Goal: Task Accomplishment & Management: Manage account settings

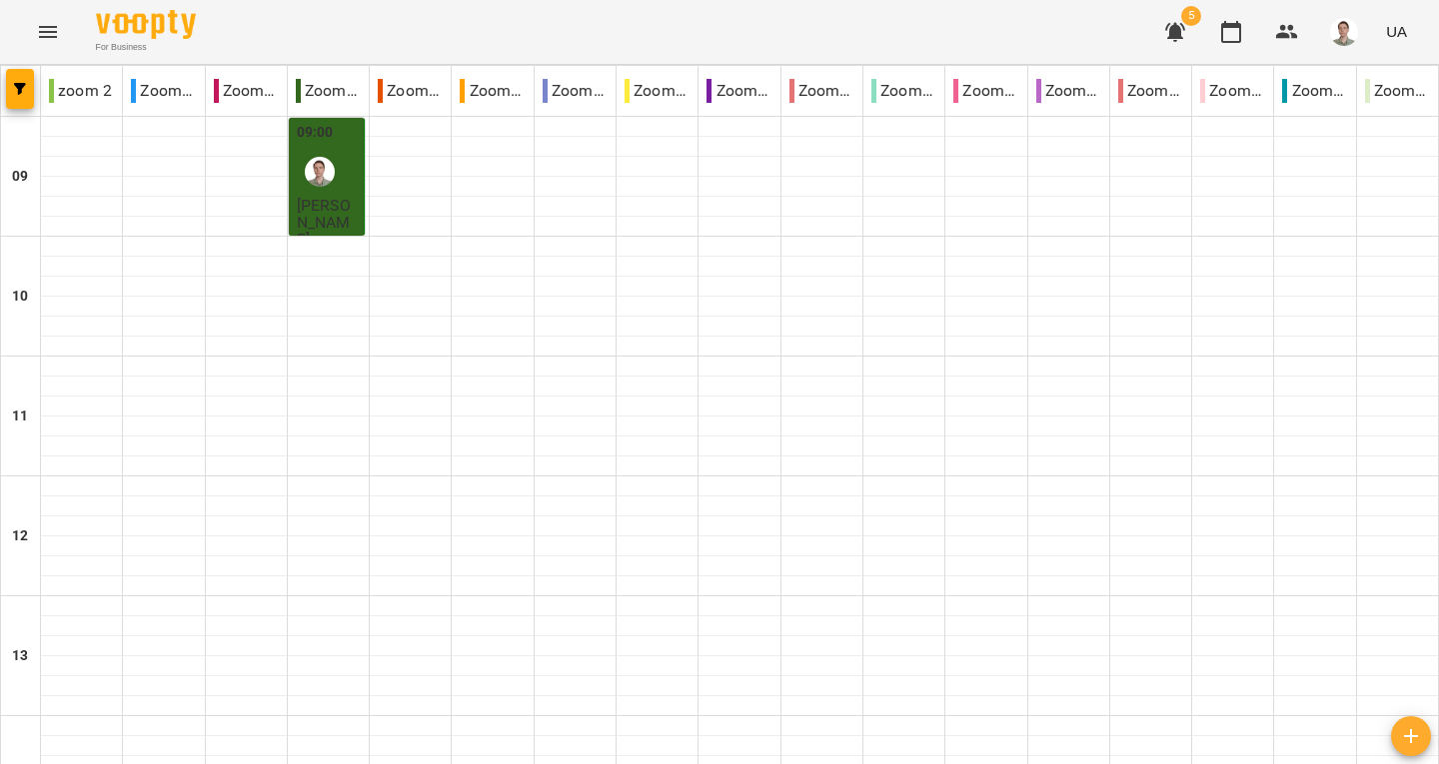
scroll to position [799, 0]
click at [1178, 32] on icon "button" at bounding box center [1175, 32] width 20 height 19
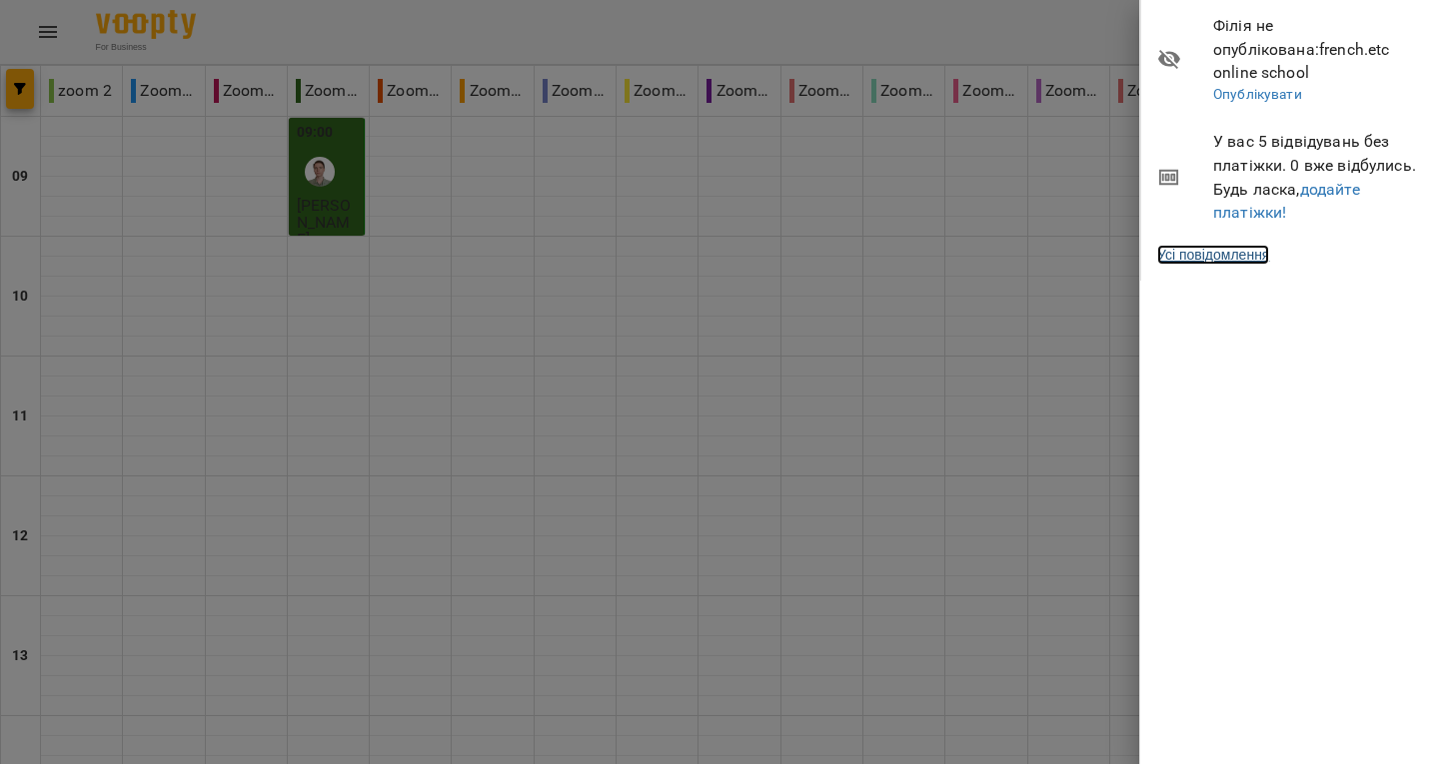
click at [1253, 245] on link "Усі повідомлення" at bounding box center [1213, 255] width 112 height 20
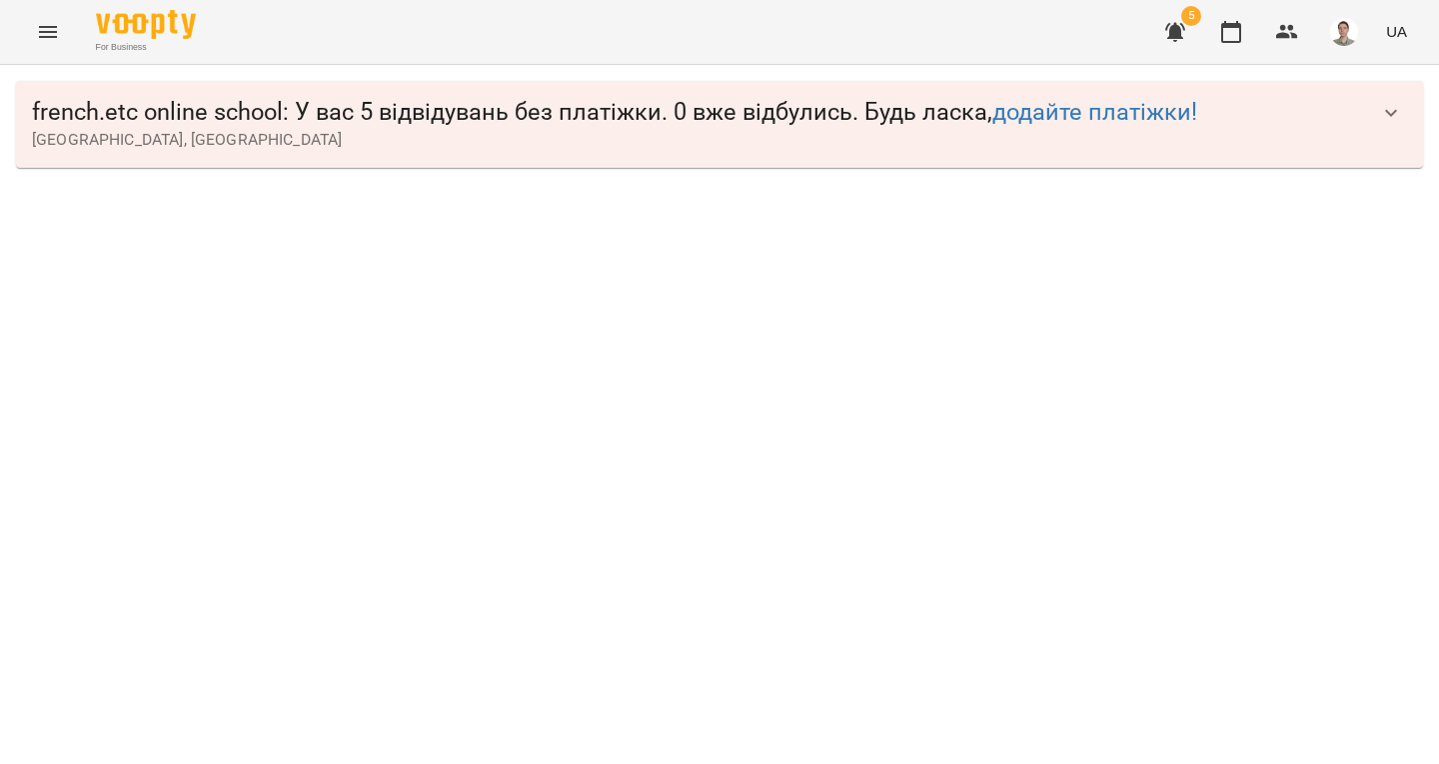
click at [1392, 103] on icon "button" at bounding box center [1391, 113] width 24 height 24
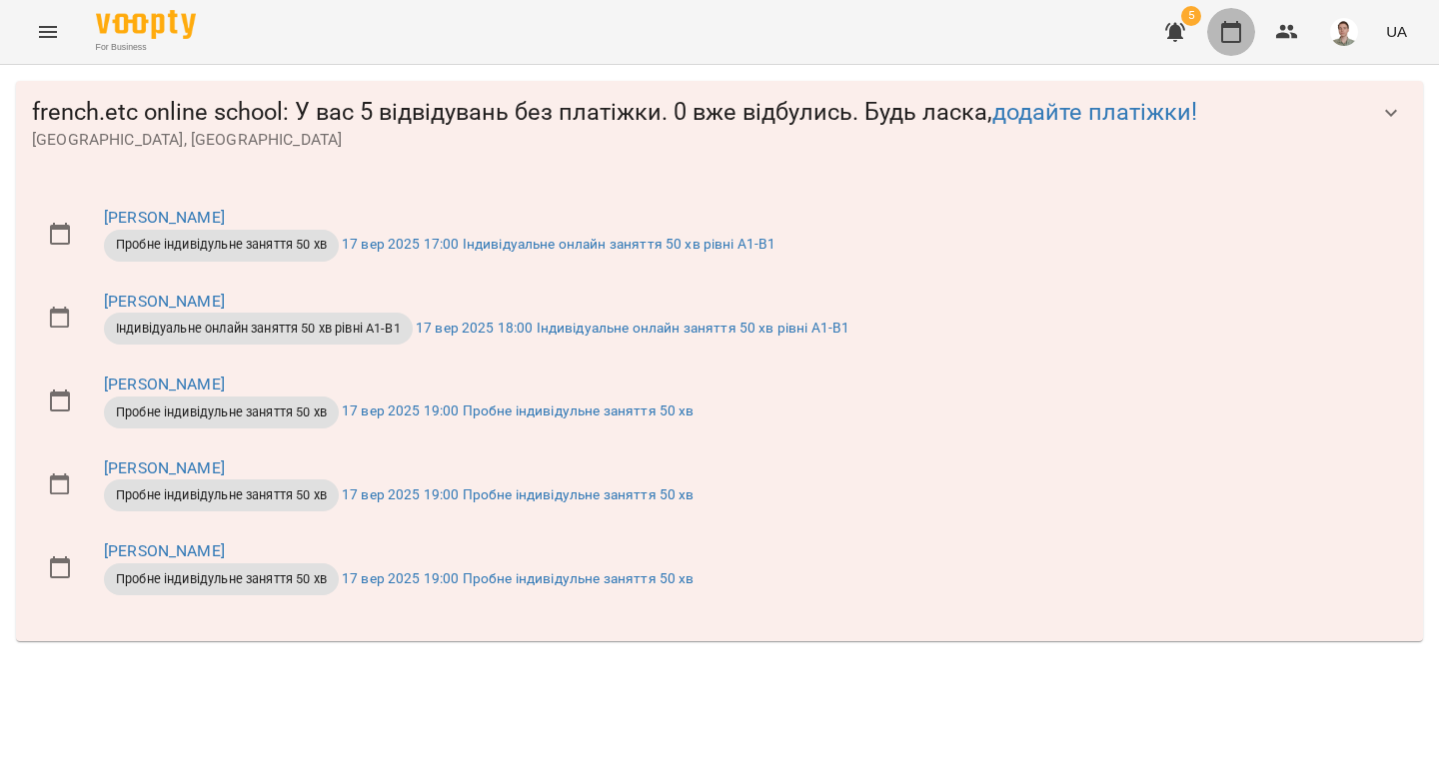
click at [1233, 26] on icon "button" at bounding box center [1231, 32] width 20 height 22
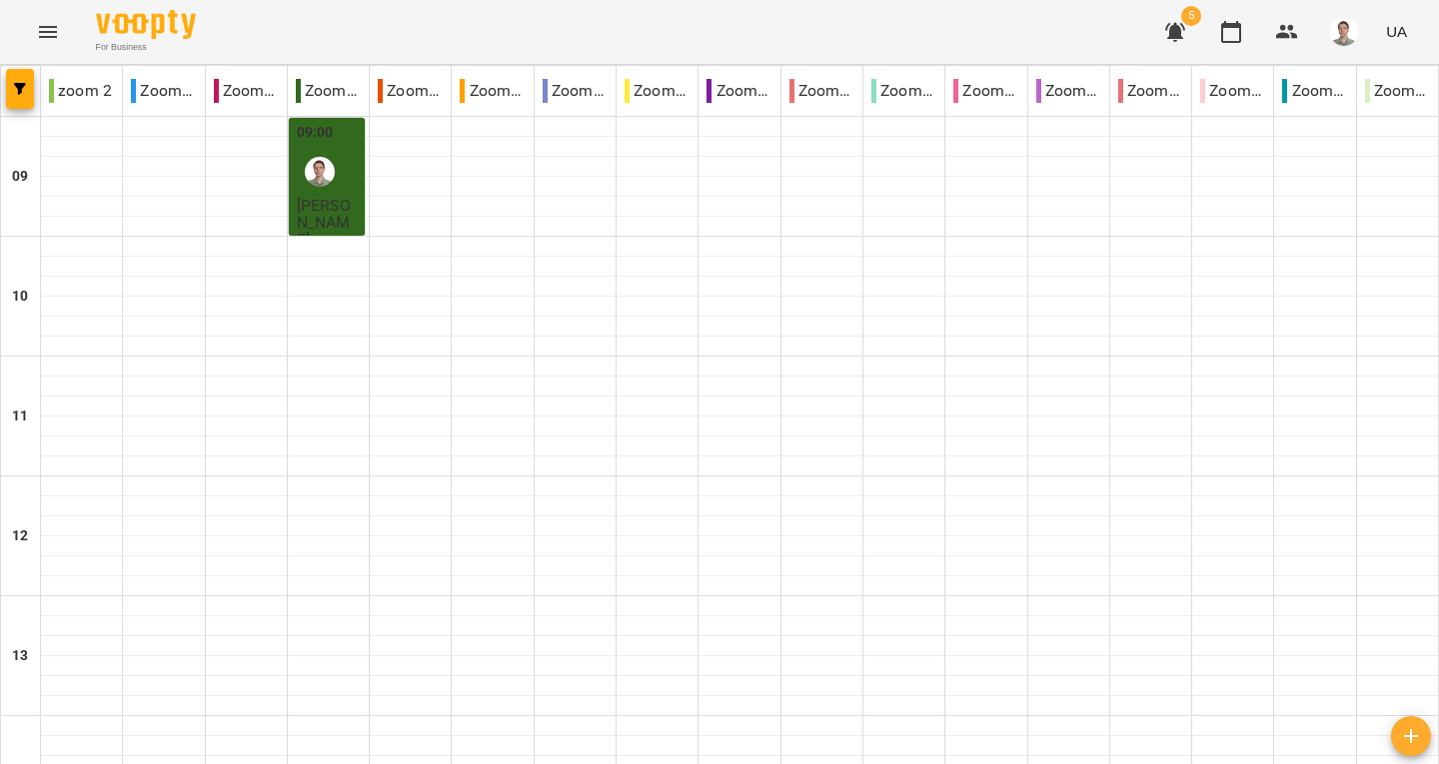
scroll to position [999, 0]
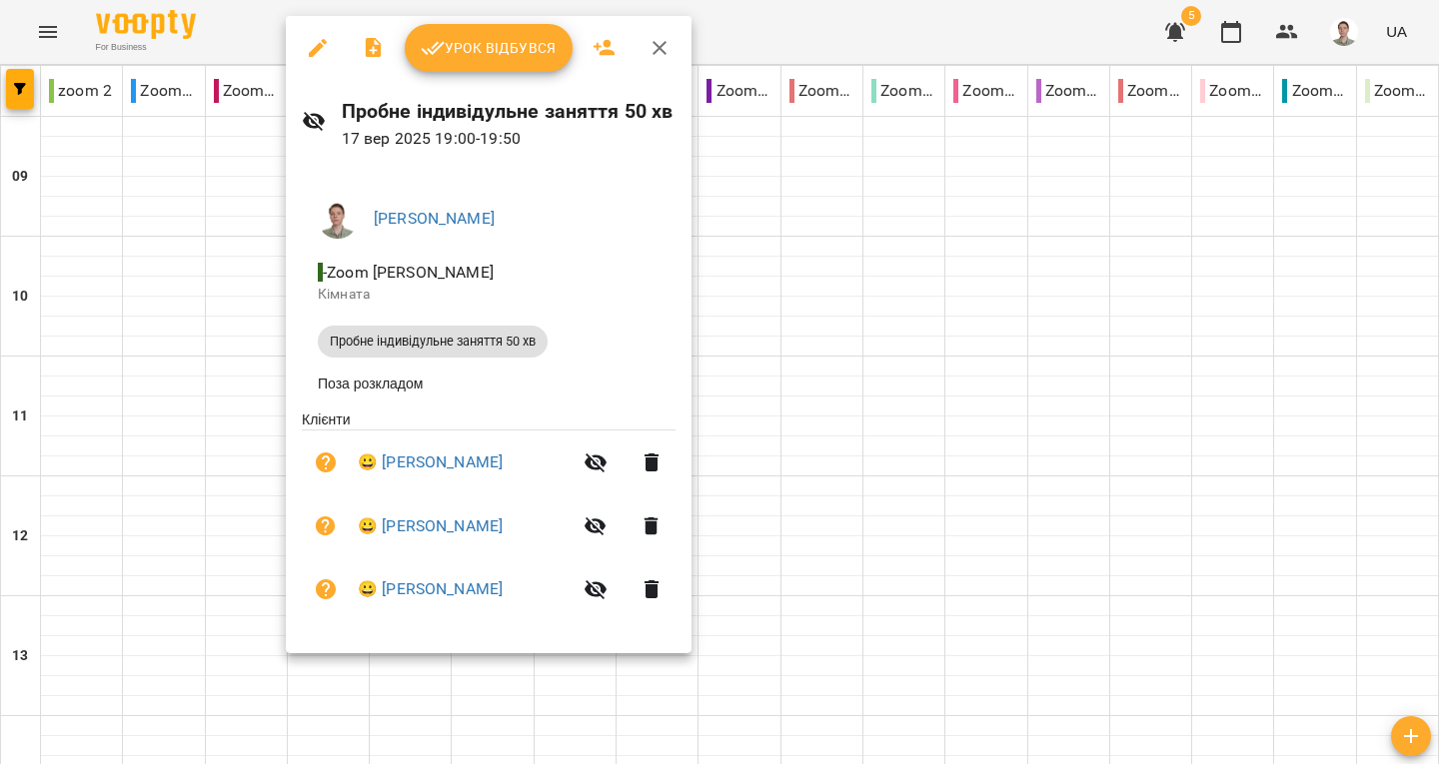
click at [878, 427] on div at bounding box center [719, 382] width 1439 height 764
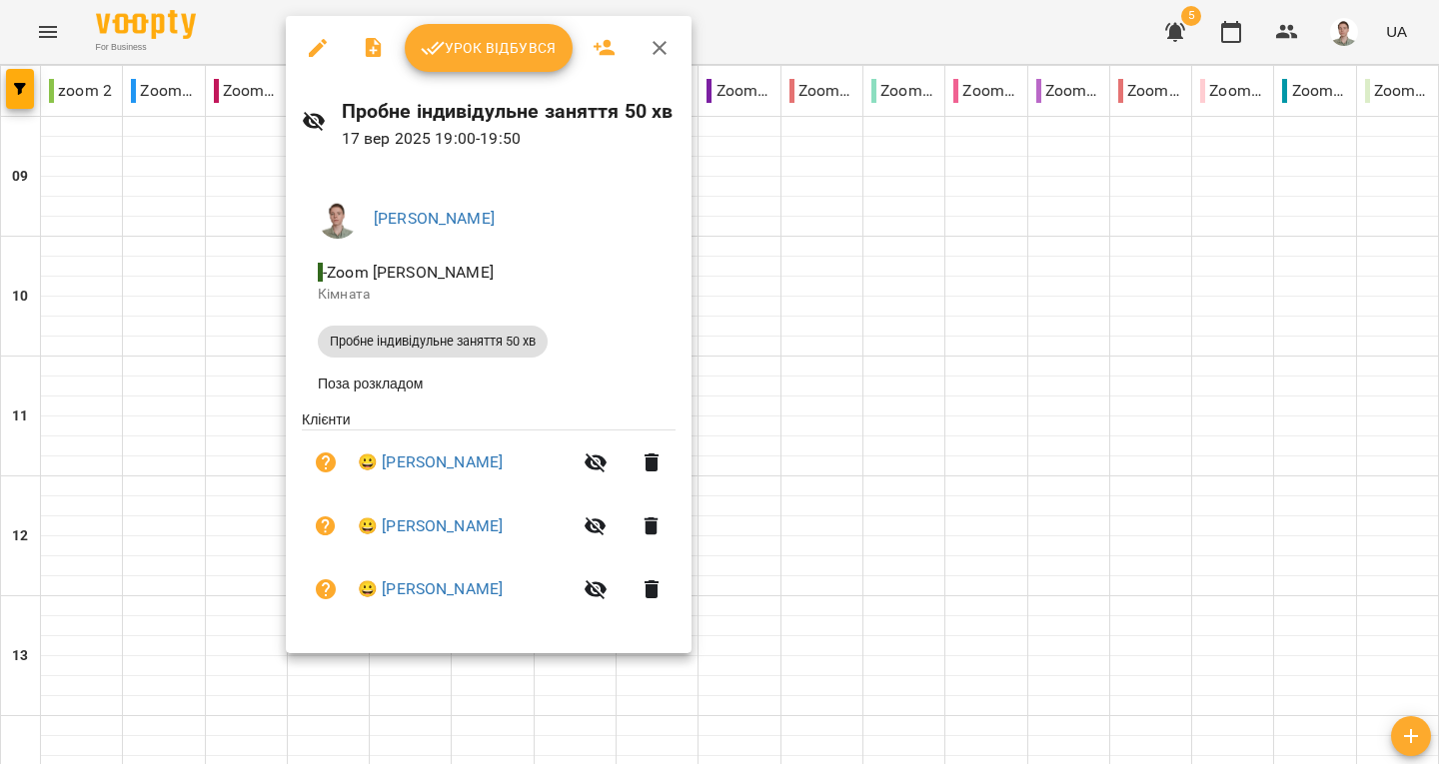
click at [660, 52] on icon "button" at bounding box center [659, 48] width 24 height 24
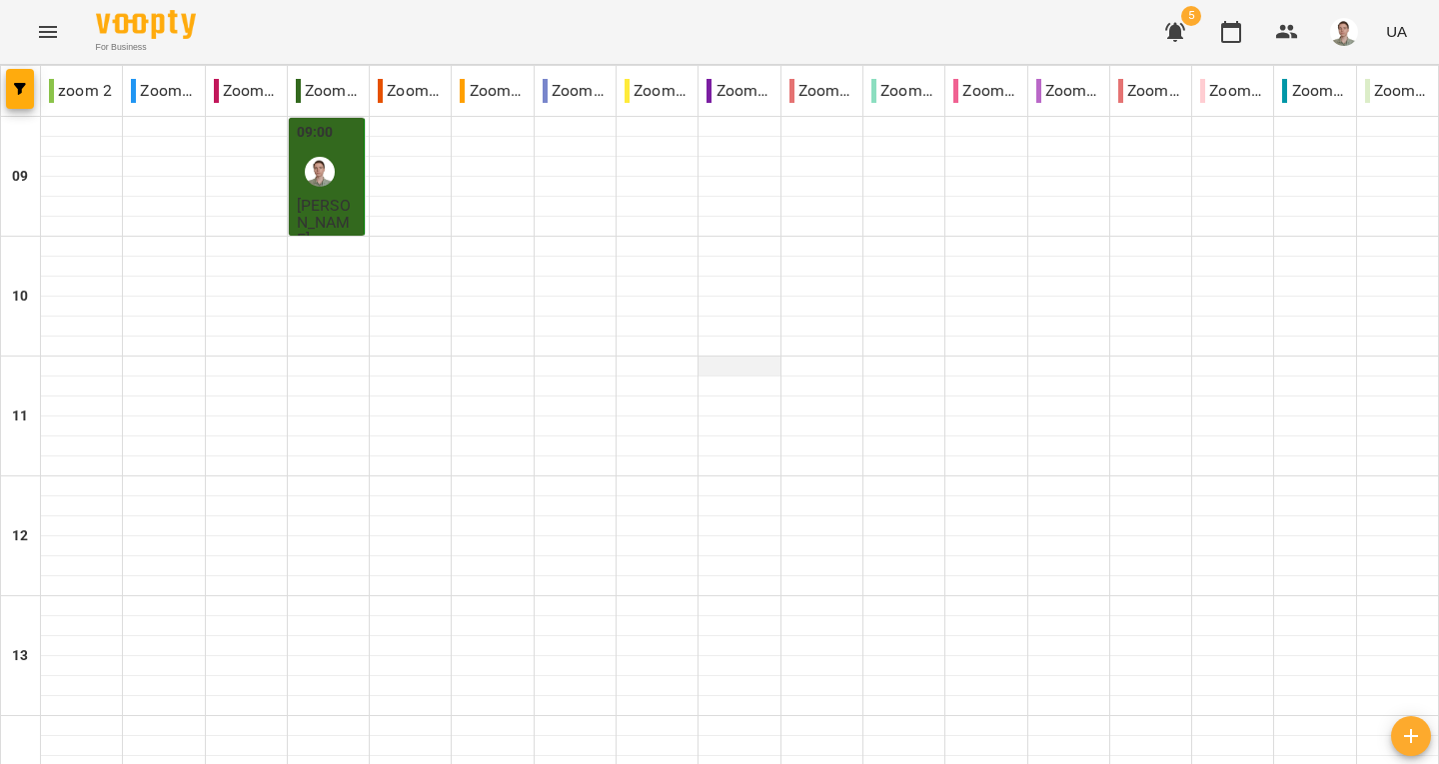
scroll to position [899, 0]
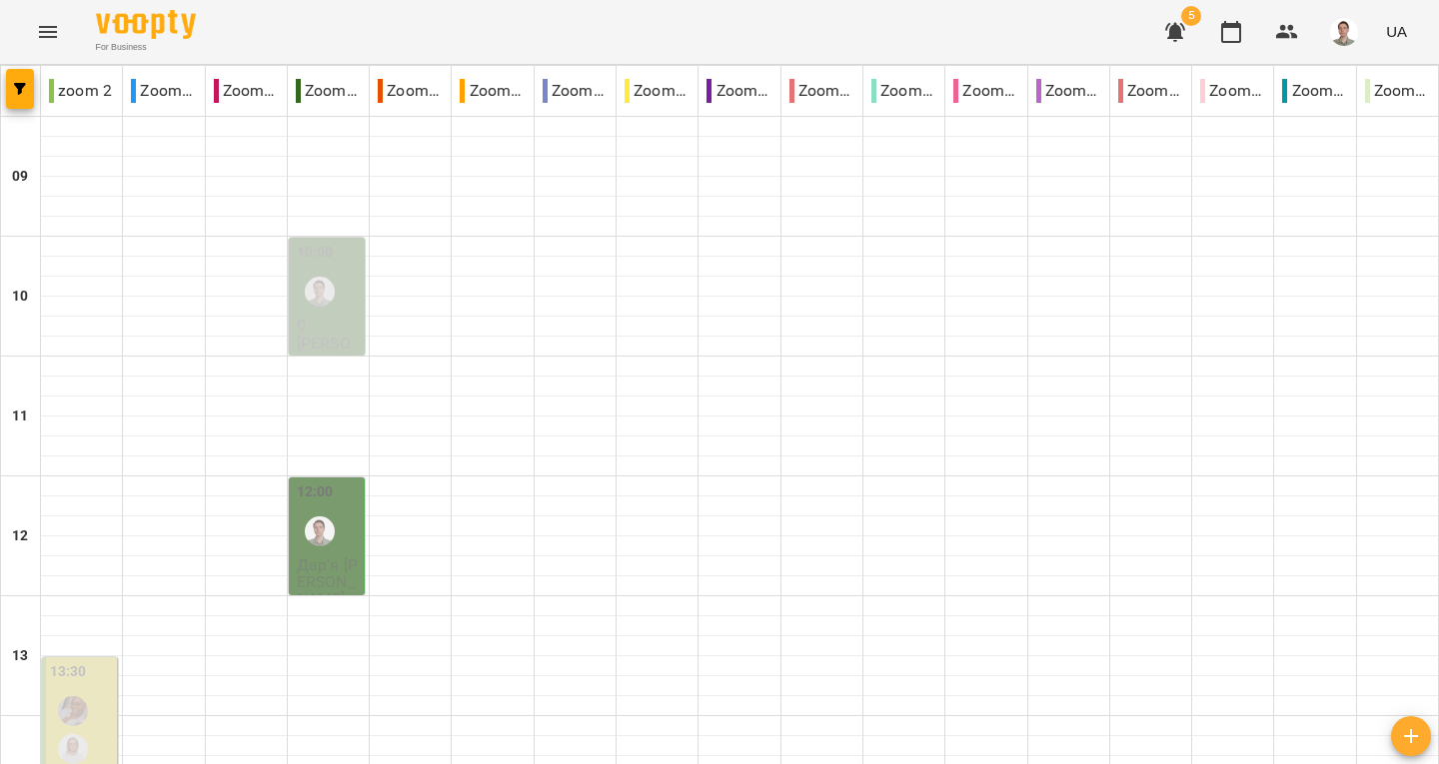
scroll to position [1064, 0]
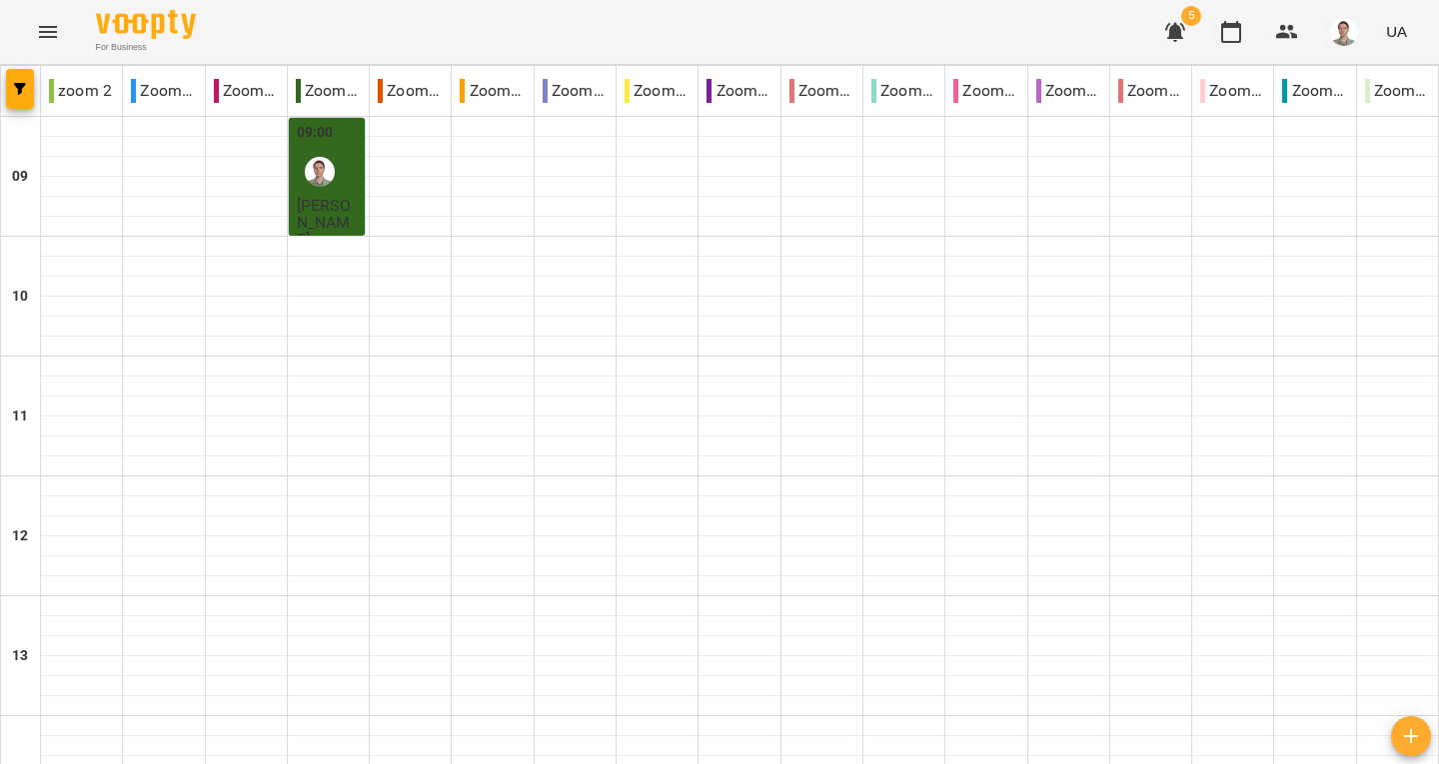
scroll to position [899, 0]
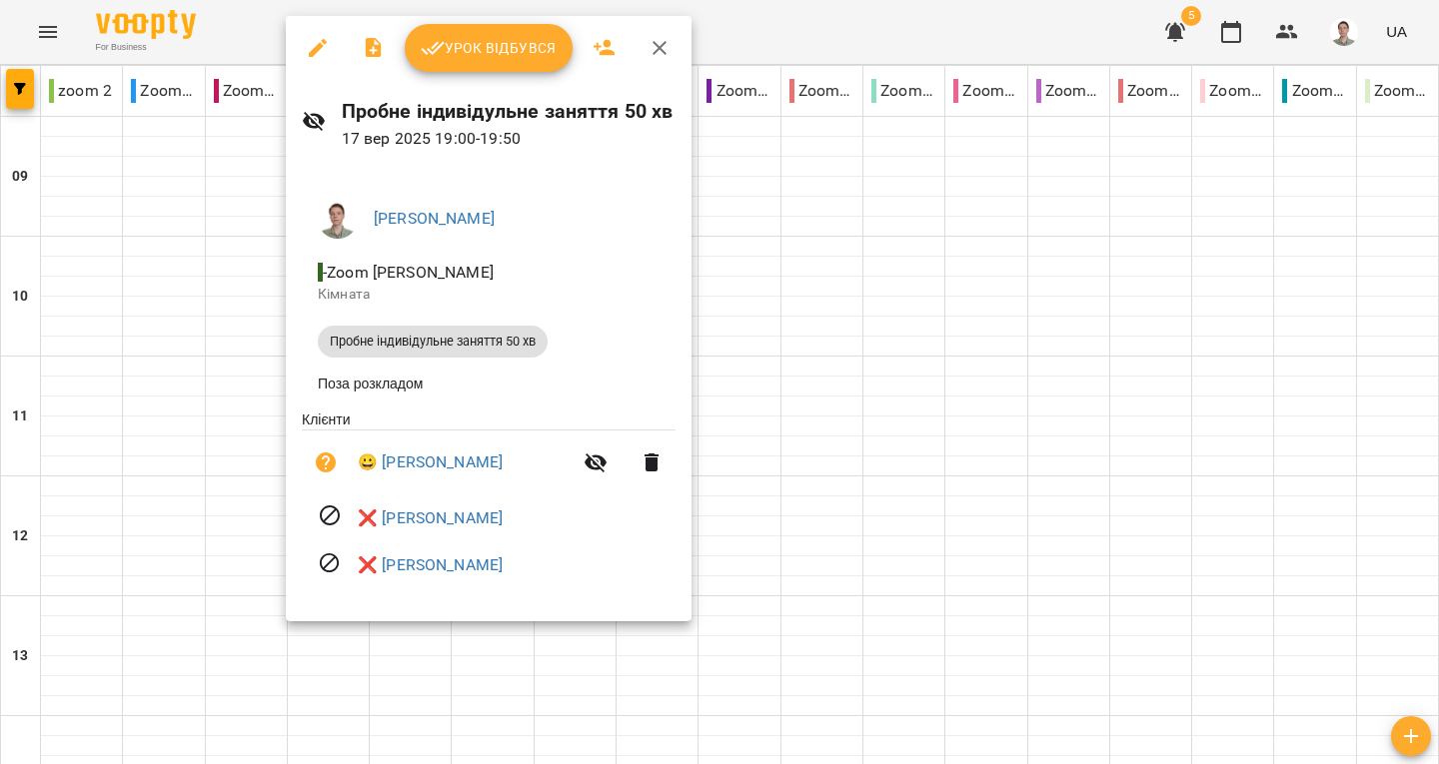
click at [670, 45] on button "button" at bounding box center [659, 48] width 48 height 48
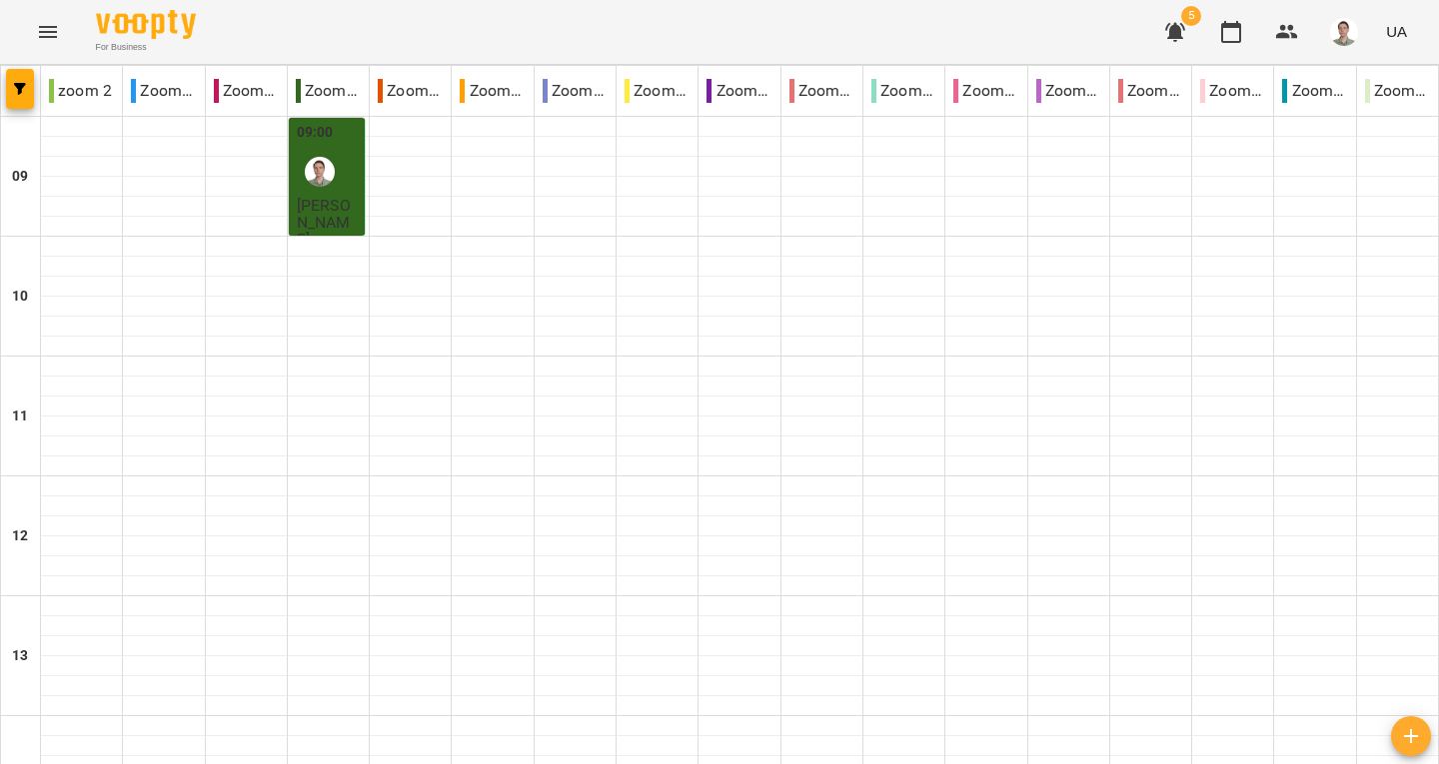
scroll to position [928, 0]
